Goal: Transaction & Acquisition: Purchase product/service

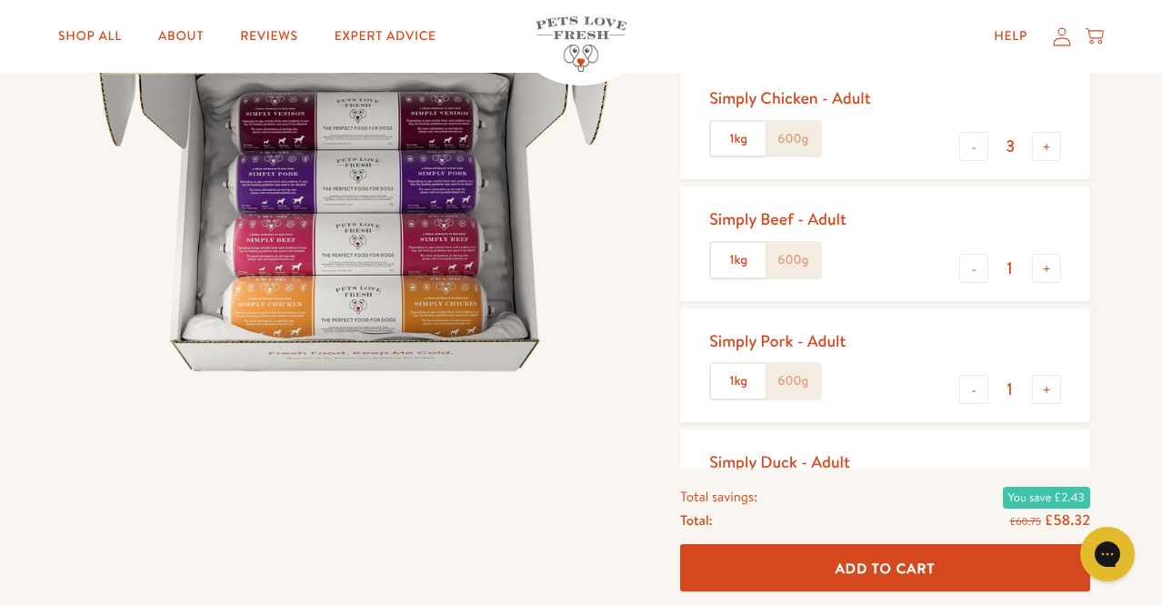
scroll to position [243, 0]
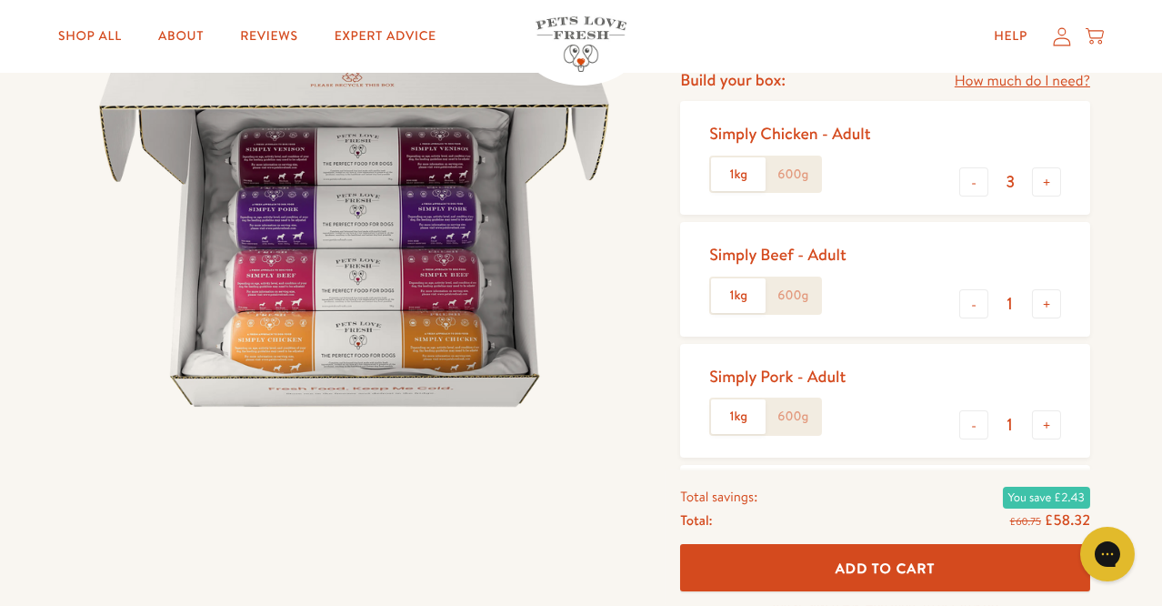
click at [783, 168] on label "600g" at bounding box center [793, 174] width 55 height 35
click at [0, 0] on input "600g" at bounding box center [0, 0] width 0 height 0
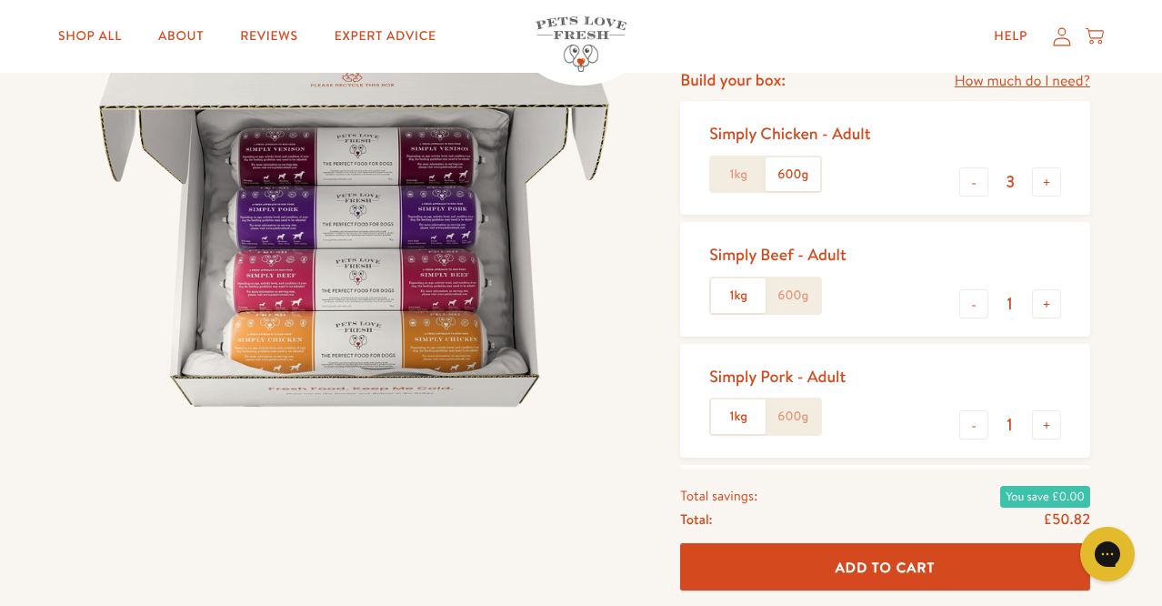
drag, startPoint x: 792, startPoint y: 331, endPoint x: 797, endPoint y: 305, distance: 26.8
click at [797, 305] on div "Simply Beef - Adult 1kg 600g - 1 +" at bounding box center [885, 279] width 410 height 114
click at [797, 305] on label "600g" at bounding box center [793, 295] width 55 height 35
click at [0, 0] on input "600g" at bounding box center [0, 0] width 0 height 0
click at [783, 423] on label "600g" at bounding box center [793, 416] width 55 height 35
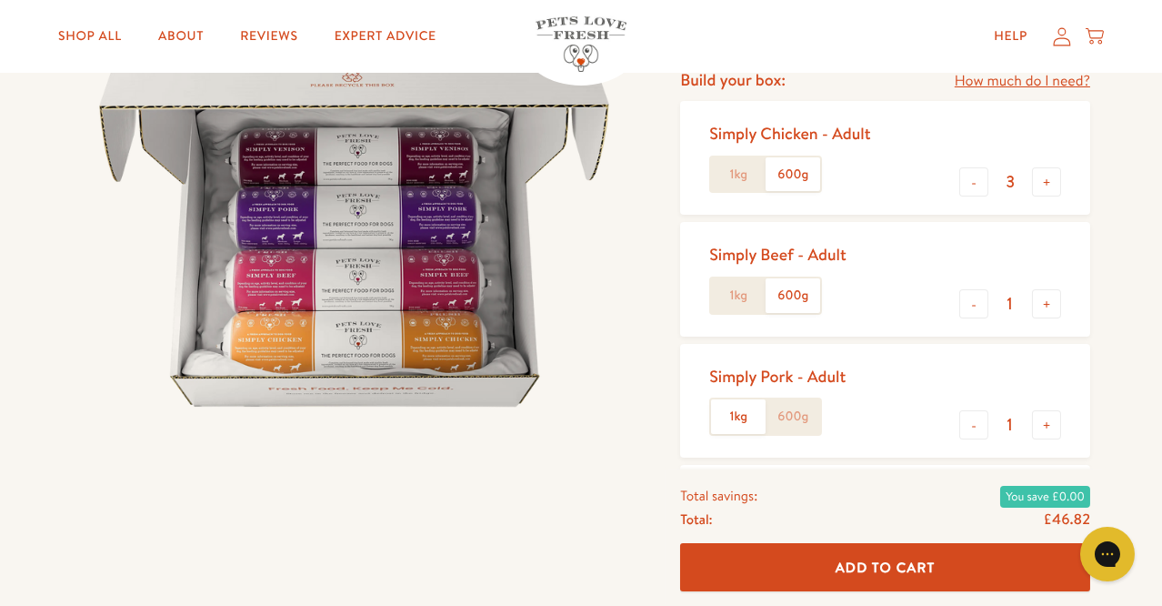
click at [0, 0] on input "600g" at bounding box center [0, 0] width 0 height 0
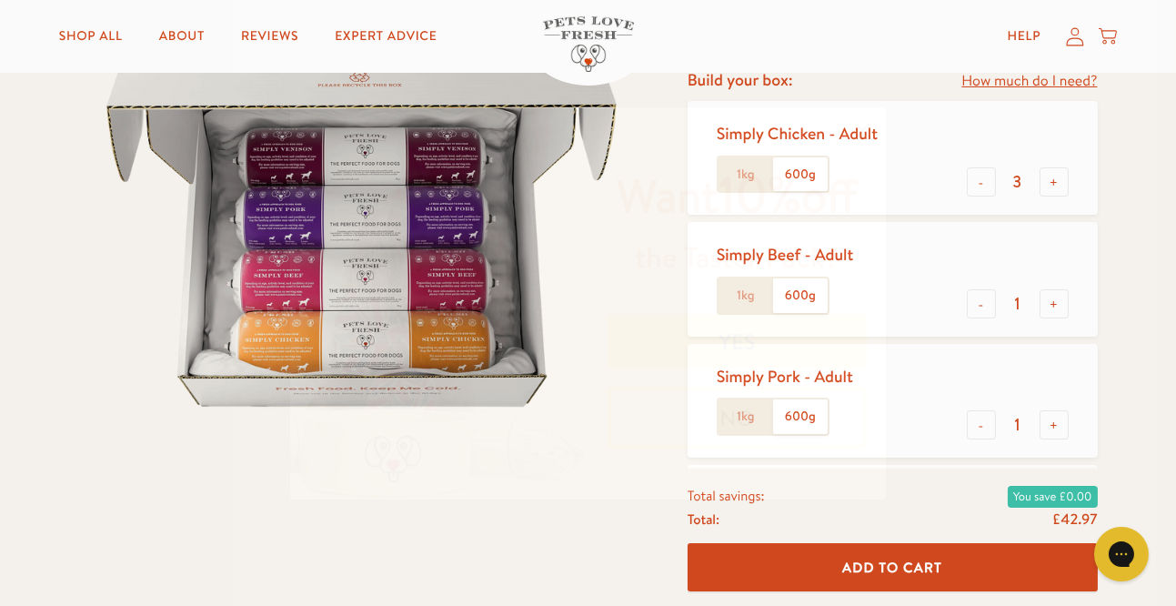
click at [863, 127] on circle "Close dialog" at bounding box center [862, 130] width 30 height 30
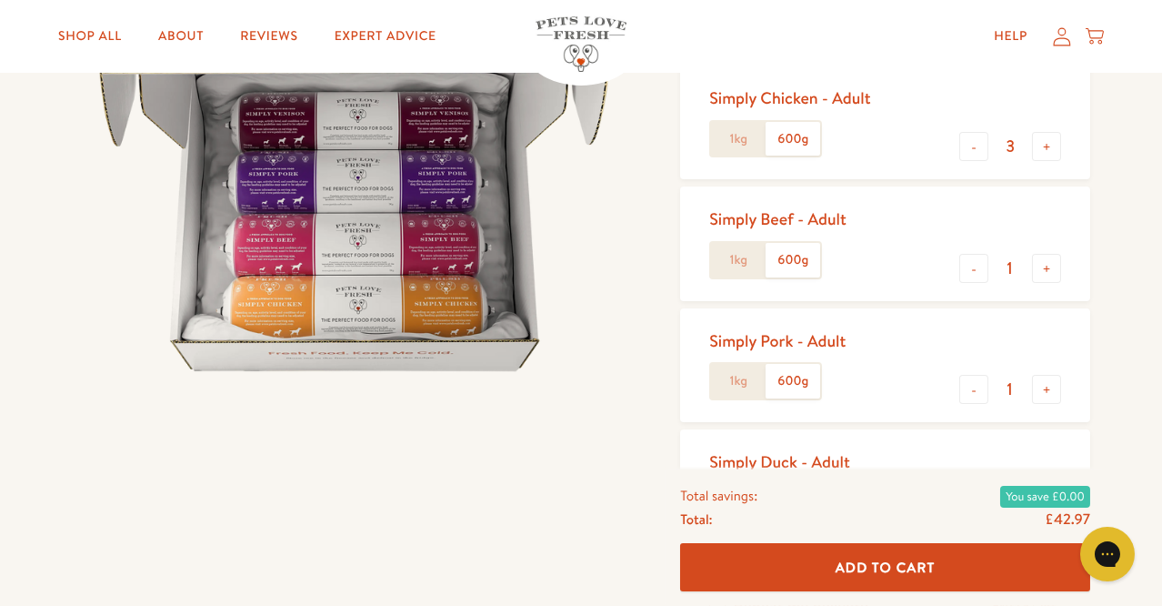
scroll to position [400, 0]
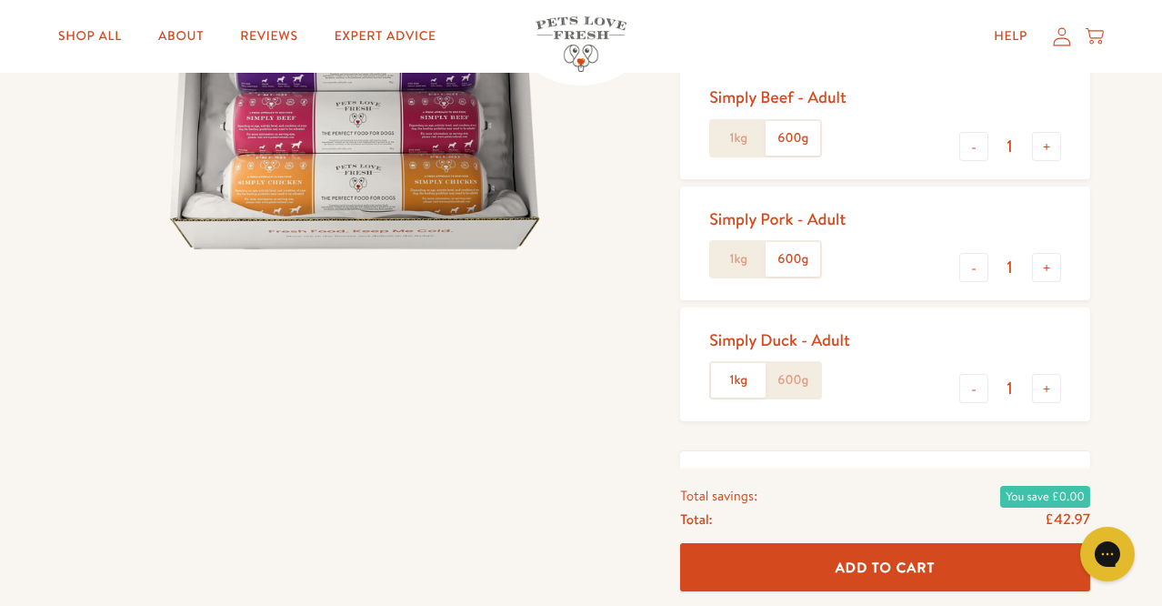
click at [787, 386] on label "600g" at bounding box center [793, 380] width 55 height 35
click at [0, 0] on input "600g" at bounding box center [0, 0] width 0 height 0
click at [1058, 385] on button "+" at bounding box center [1046, 388] width 29 height 29
type input "2"
click at [1050, 259] on button "+" at bounding box center [1046, 267] width 29 height 29
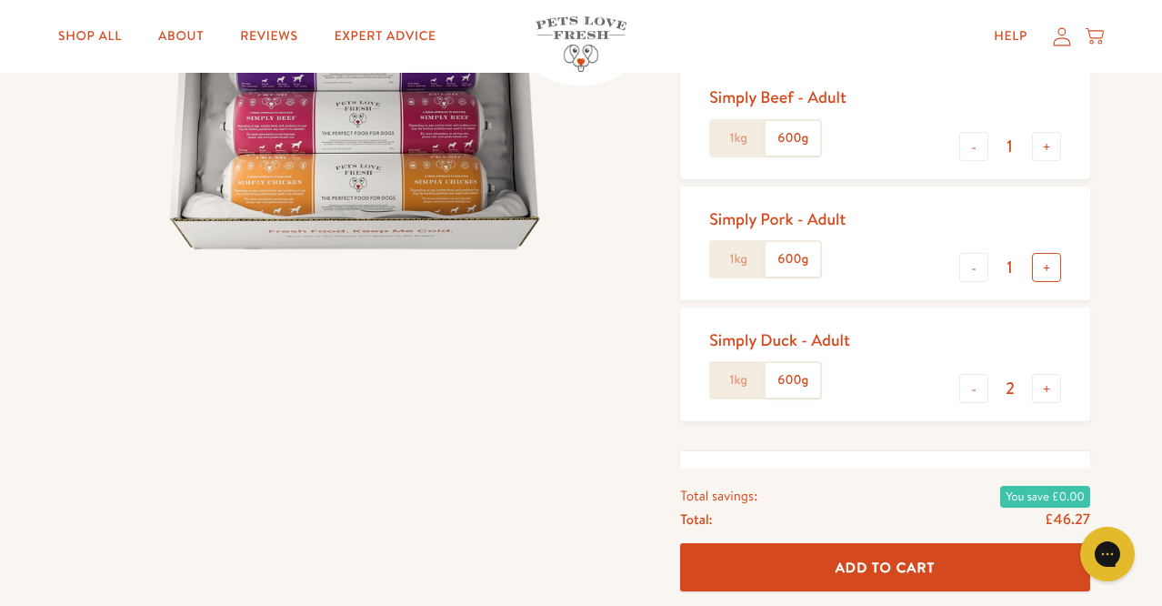
type input "2"
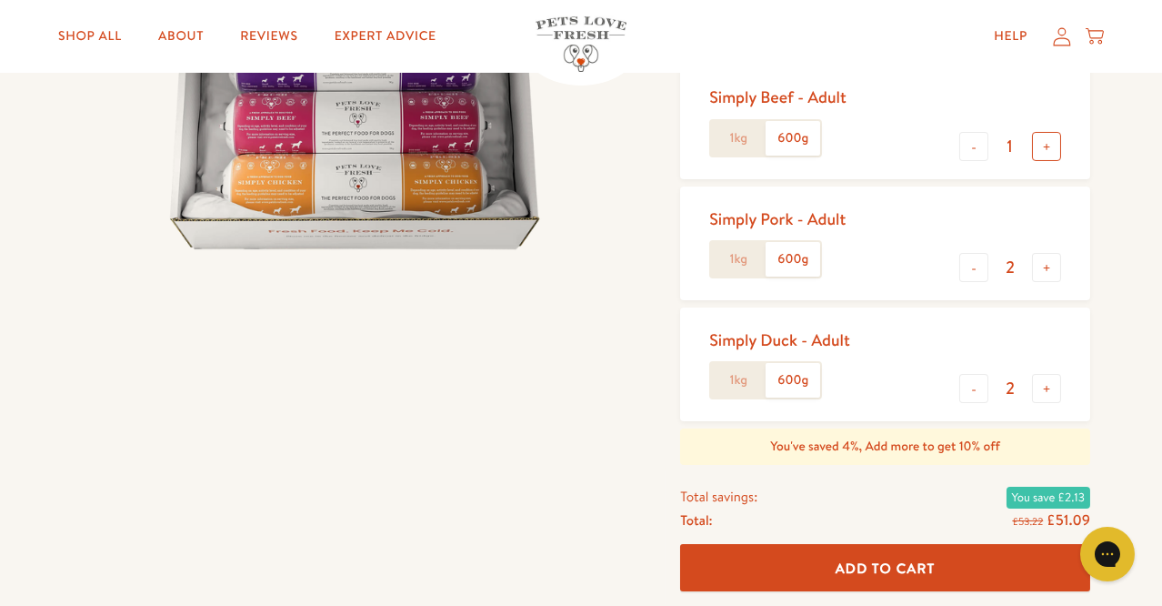
click at [1043, 138] on button "+" at bounding box center [1046, 146] width 29 height 29
type input "2"
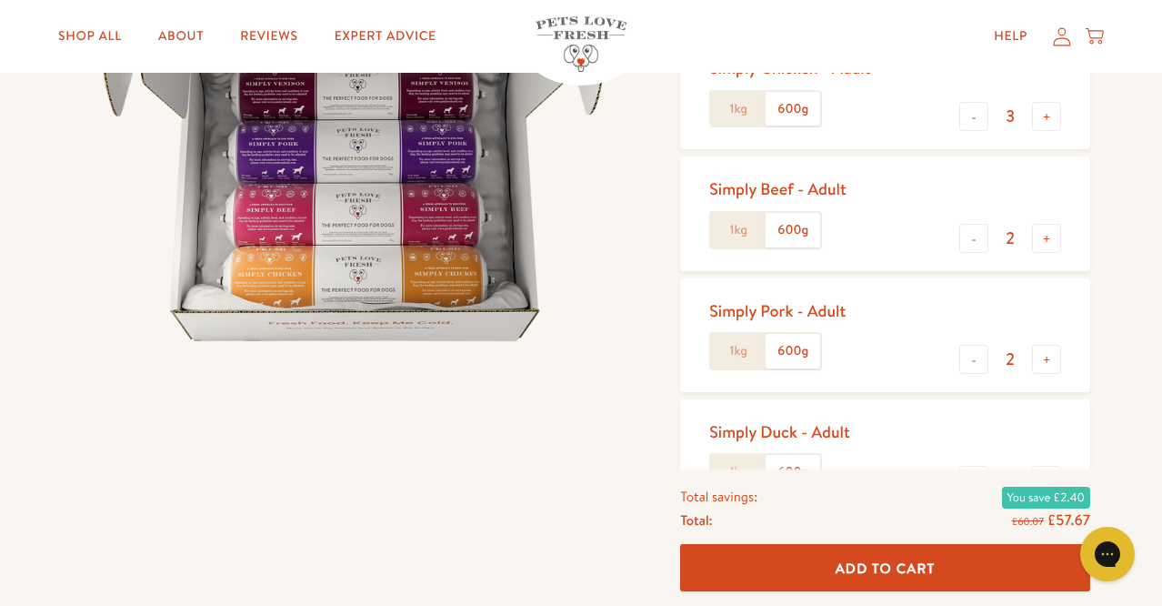
scroll to position [279, 0]
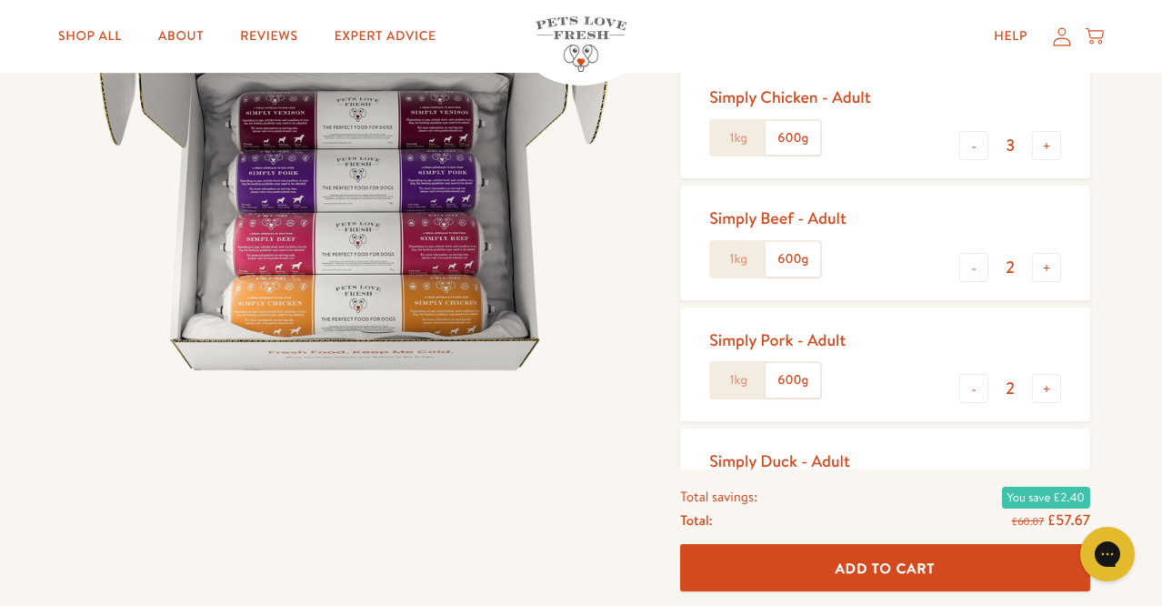
click at [965, 128] on div "Simply Chicken - Adult 1kg 600g - 3 +" at bounding box center [885, 122] width 410 height 114
click at [967, 156] on button "-" at bounding box center [973, 145] width 29 height 29
type input "2"
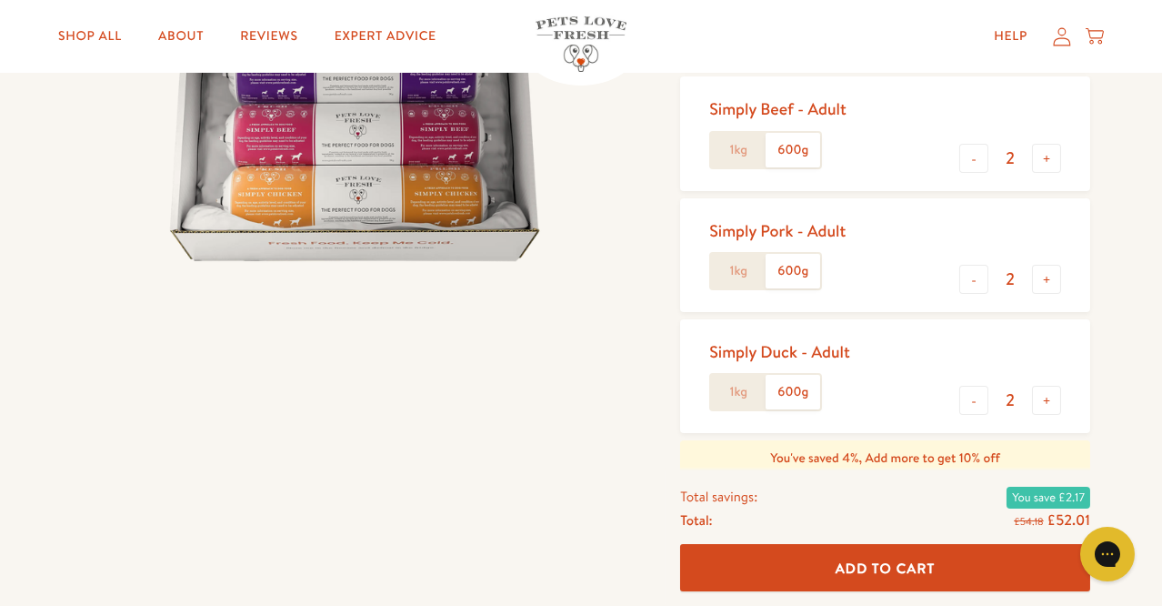
scroll to position [425, 0]
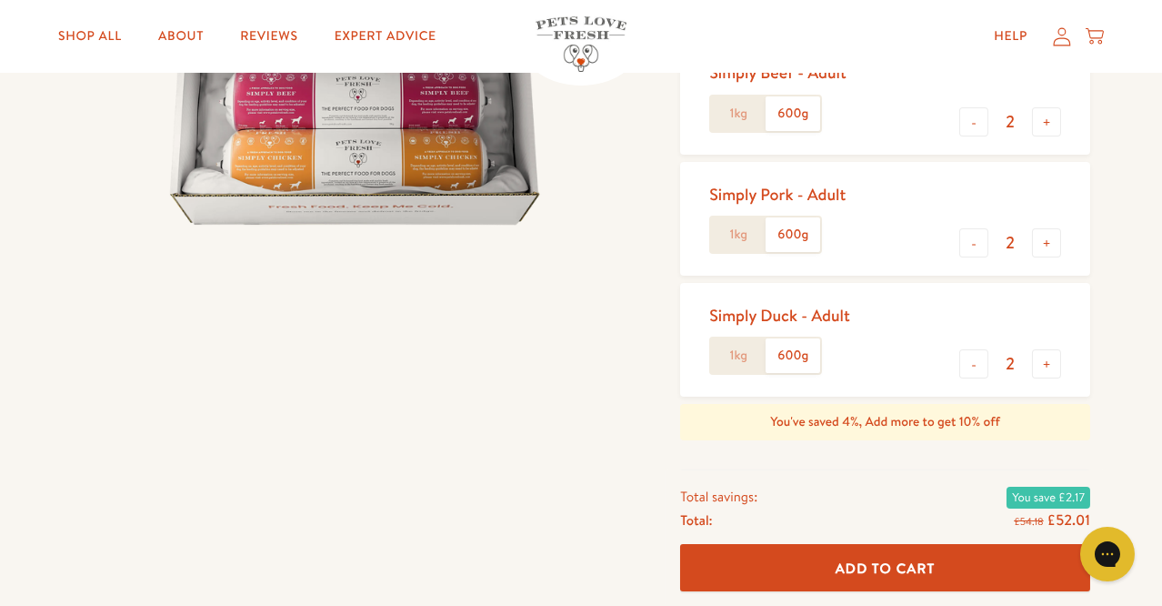
click at [927, 566] on span "Add To Cart" at bounding box center [886, 566] width 100 height 19
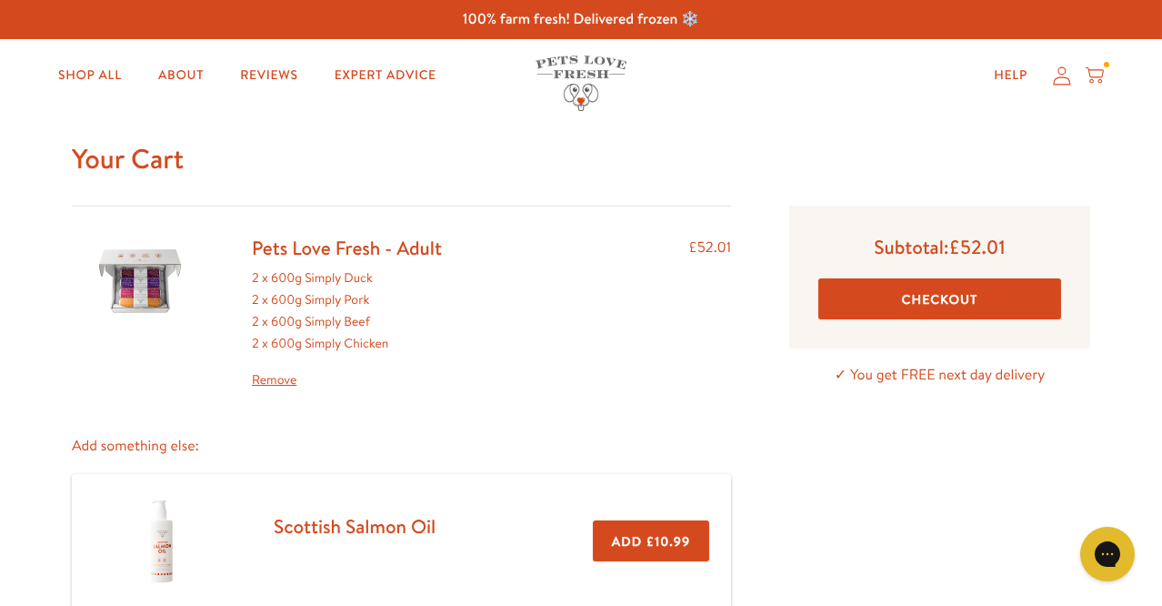
click at [913, 286] on button "Checkout" at bounding box center [939, 298] width 243 height 41
